Goal: Navigation & Orientation: Find specific page/section

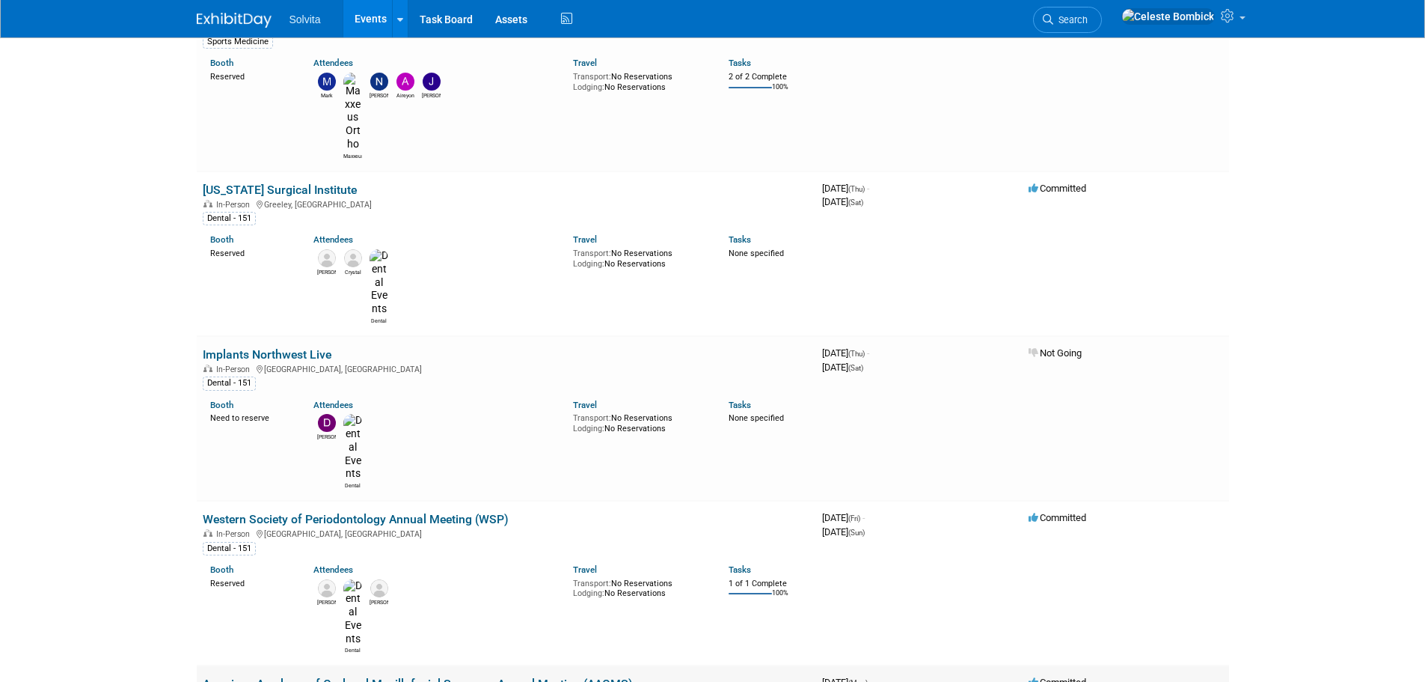
scroll to position [524, 0]
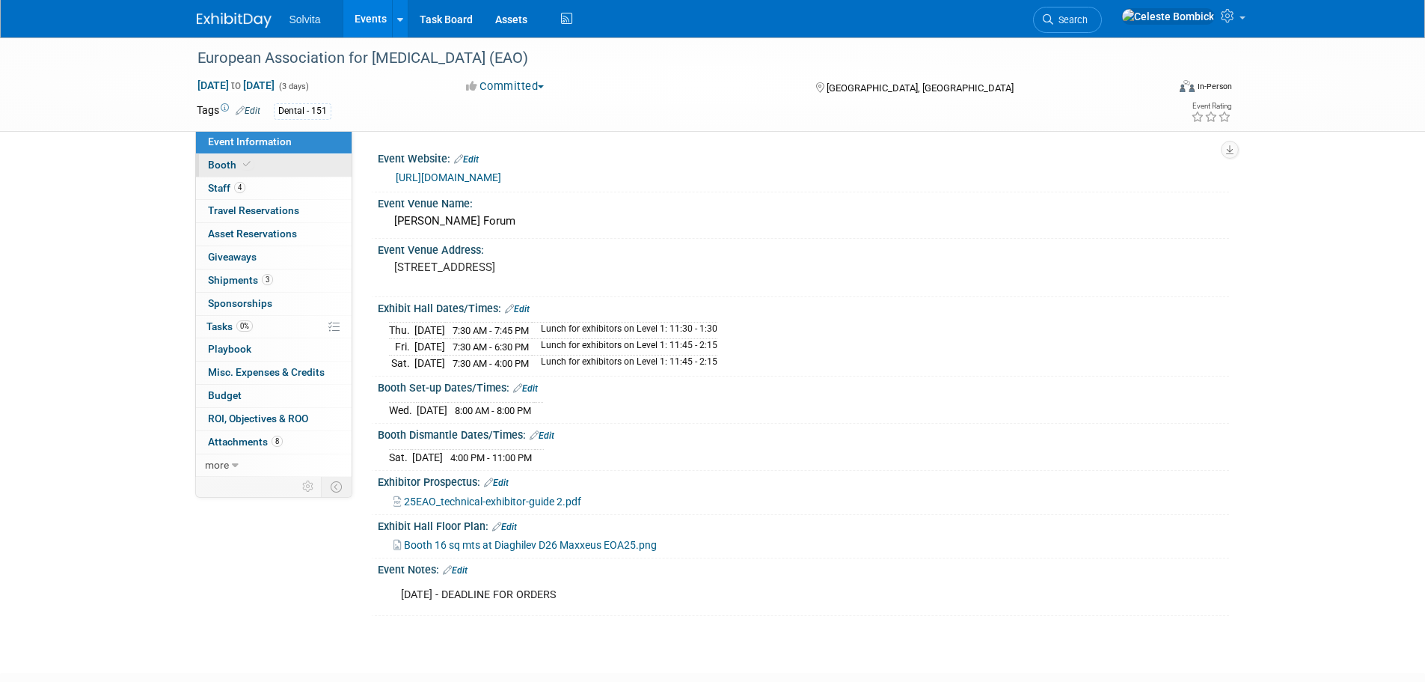
click at [213, 164] on span "Booth" at bounding box center [231, 165] width 46 height 12
